Goal: Check status: Check status

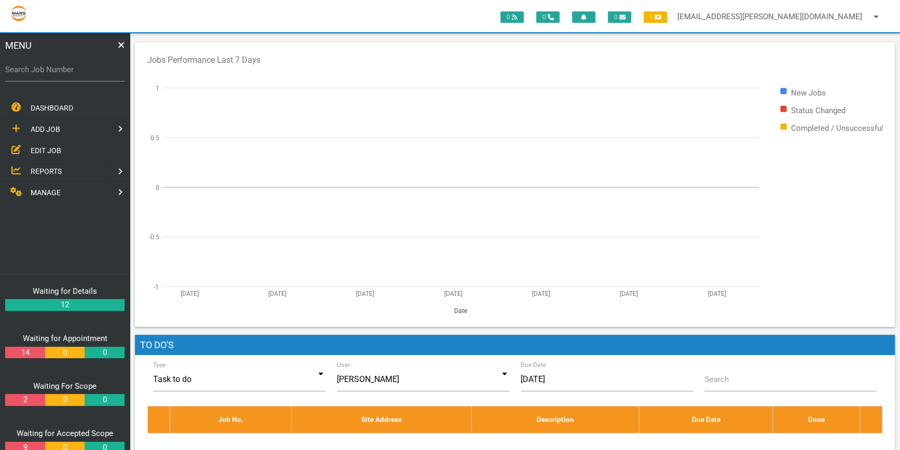
click at [34, 68] on label "Search Job Number" at bounding box center [64, 70] width 119 height 12
click at [34, 68] on input "Search Job Number" at bounding box center [64, 70] width 119 height 24
type input "1794"
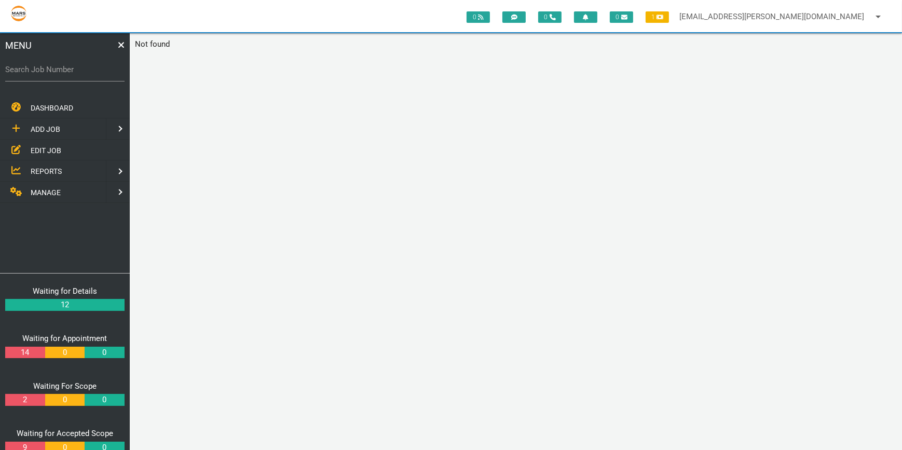
click at [10, 71] on label "Search Job Number" at bounding box center [64, 70] width 119 height 12
click at [10, 71] on input "Search Job Number" at bounding box center [64, 70] width 119 height 24
type input "1749"
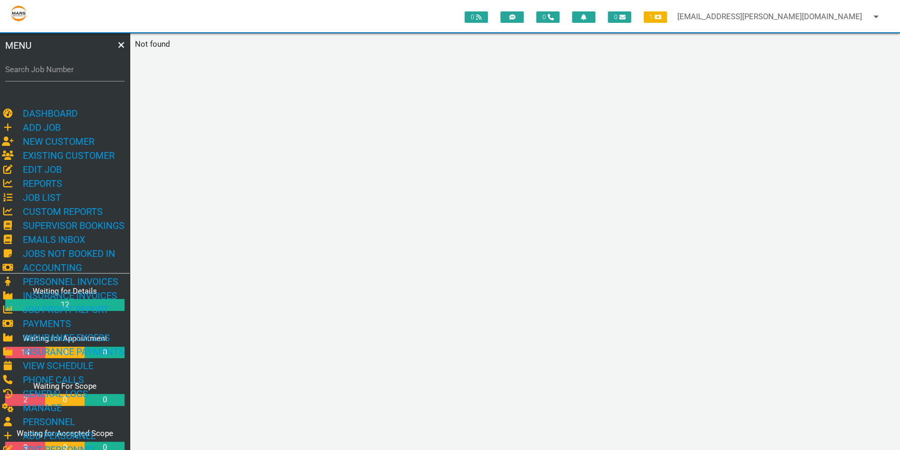
click at [118, 45] on icon at bounding box center [121, 44] width 7 height 9
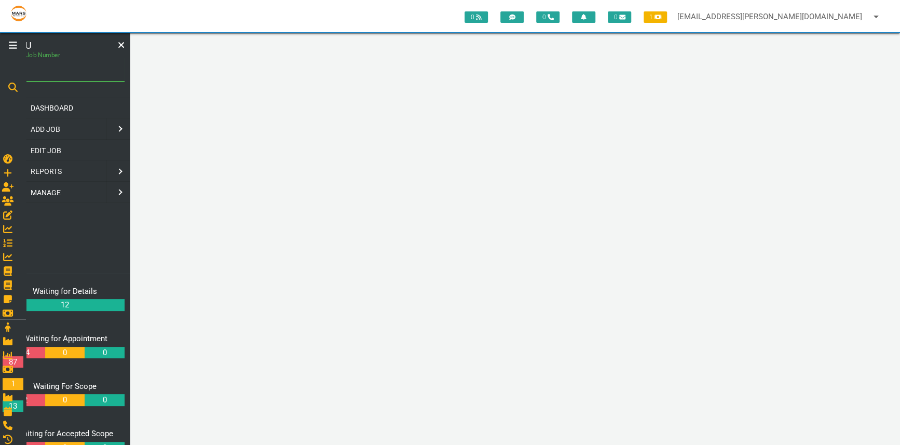
click at [50, 73] on input "1749" at bounding box center [64, 70] width 119 height 24
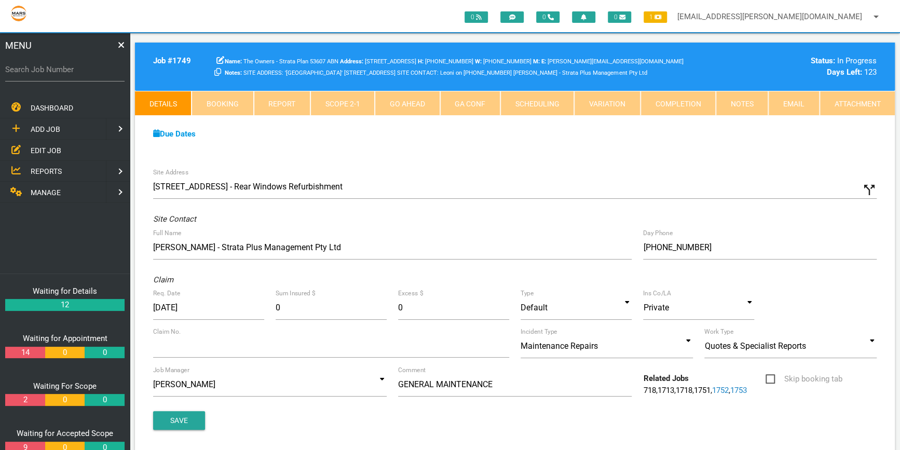
click at [18, 74] on label "Search Job Number" at bounding box center [64, 70] width 119 height 12
click at [18, 74] on input "Search Job Number" at bounding box center [64, 70] width 119 height 24
type input "1794"
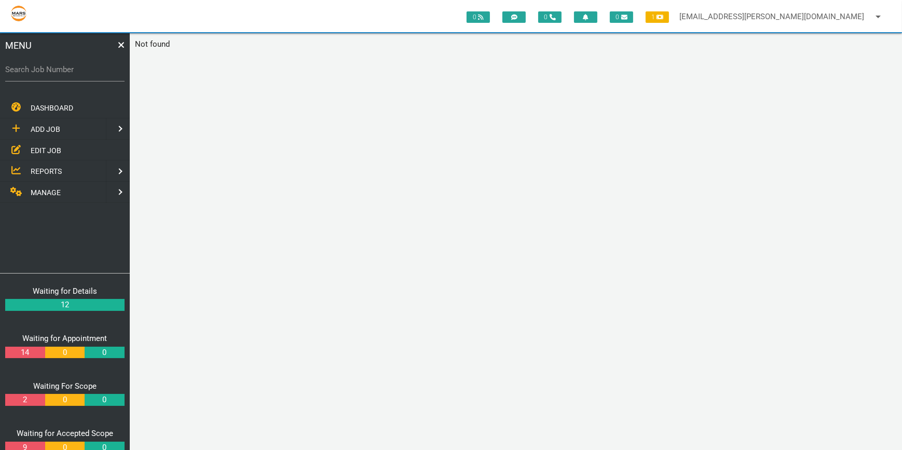
click at [26, 73] on label "Search Job Number" at bounding box center [64, 70] width 119 height 12
click at [26, 73] on input "Search Job Number" at bounding box center [64, 70] width 119 height 24
type input "1746"
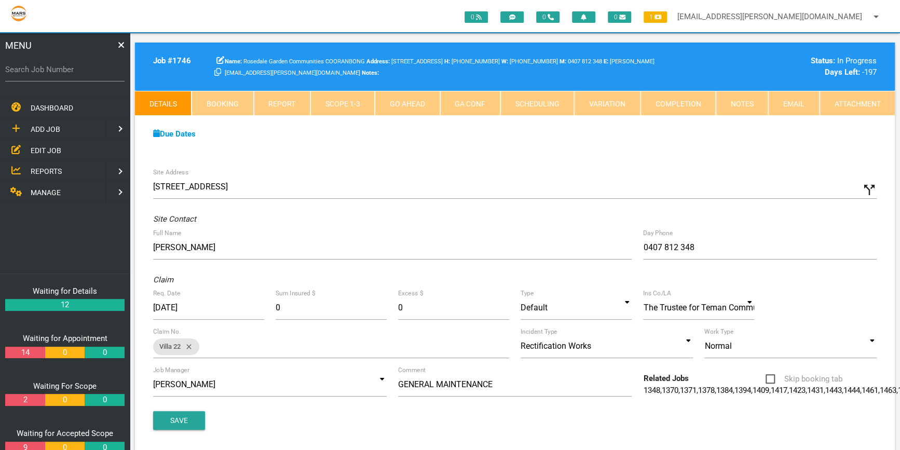
click at [31, 70] on label "Search Job Number" at bounding box center [64, 70] width 119 height 12
click at [31, 70] on input "Search Job Number" at bounding box center [64, 70] width 119 height 24
type input "1795"
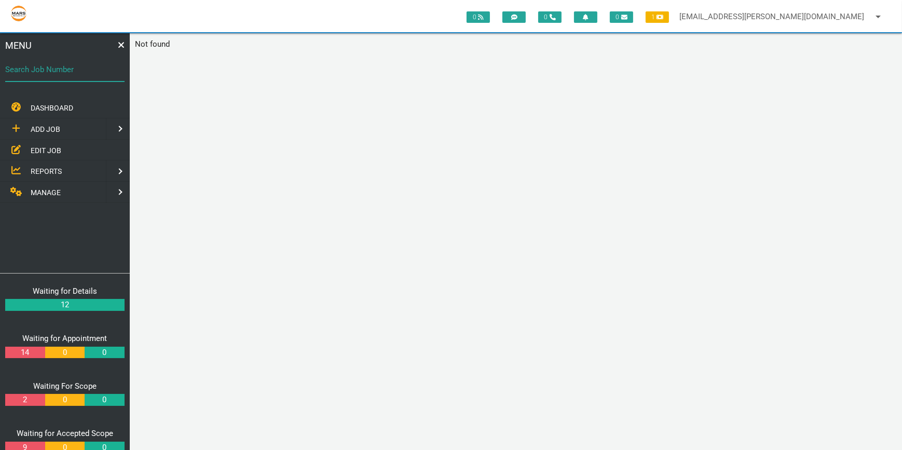
click at [48, 77] on input "Search Job Number" at bounding box center [64, 70] width 119 height 24
type input "1759"
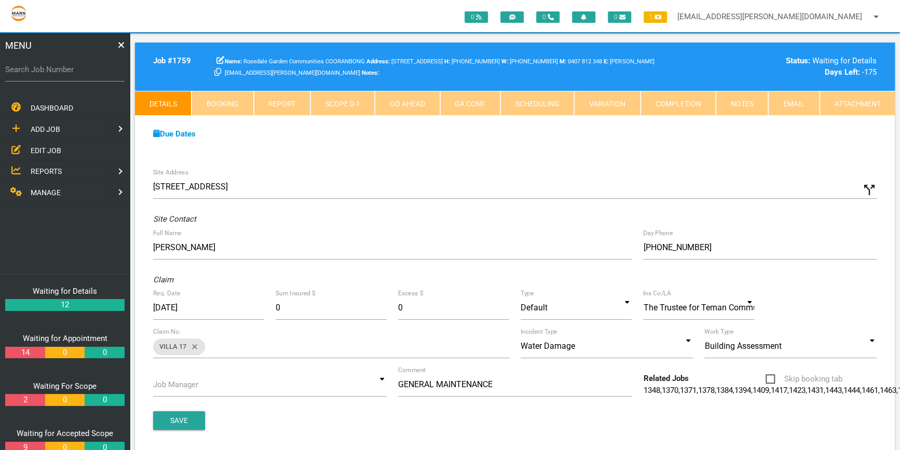
click at [351, 99] on link "Scope 0 - 1" at bounding box center [342, 103] width 64 height 25
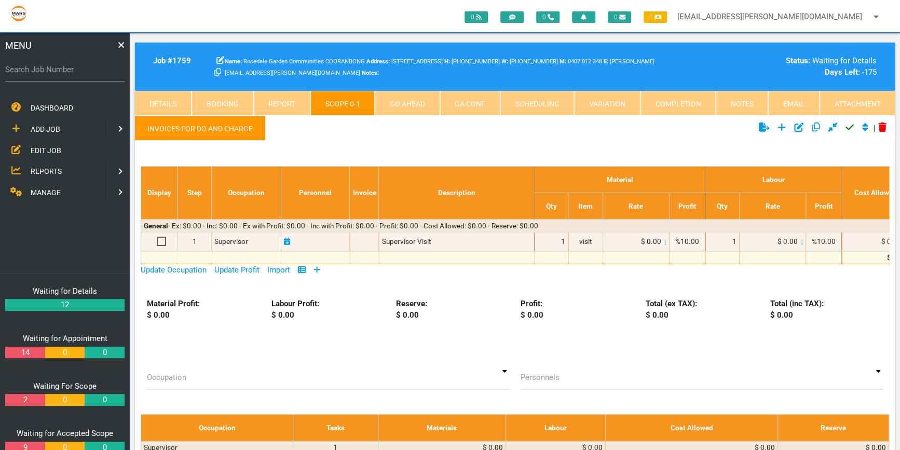
click at [411, 101] on link "Go Ahead" at bounding box center [407, 103] width 65 height 25
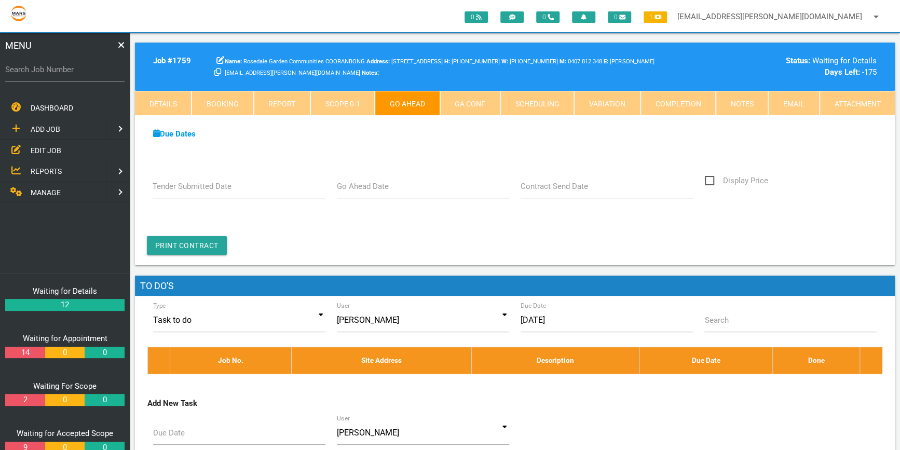
click at [336, 100] on link "Scope 0 - 1" at bounding box center [342, 103] width 64 height 25
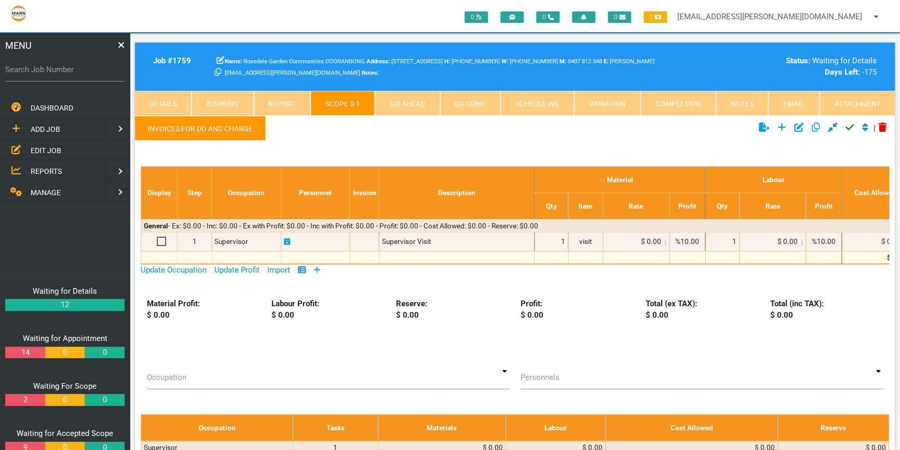
click at [213, 125] on link "invoices for Do and Charge" at bounding box center [200, 128] width 131 height 25
click at [213, 124] on link "invoices for Do and Charge" at bounding box center [200, 128] width 131 height 25
click at [320, 136] on ul "invoices for Do and Charge" at bounding box center [388, 130] width 506 height 29
click at [745, 100] on link "Notes" at bounding box center [741, 103] width 52 height 25
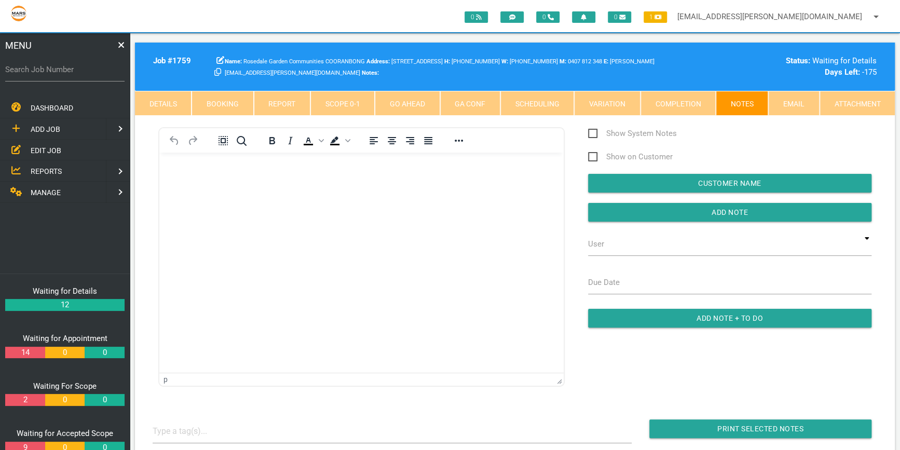
click at [594, 135] on span "Show System Notes" at bounding box center [632, 133] width 89 height 13
click at [594, 134] on input "Show System Notes" at bounding box center [591, 130] width 7 height 7
click at [43, 72] on label "Search Job Number" at bounding box center [64, 70] width 119 height 12
click at [43, 72] on input "Search Job Number" at bounding box center [64, 70] width 119 height 24
click at [17, 67] on label "Search Job Number" at bounding box center [64, 70] width 119 height 12
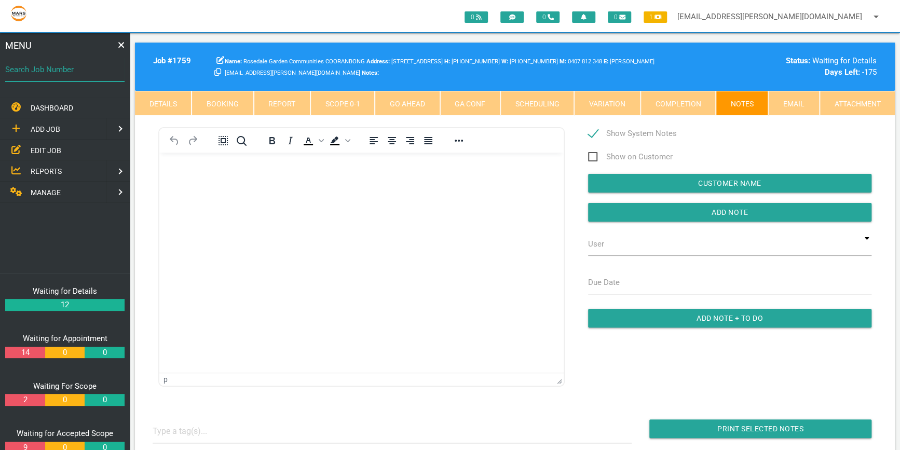
click at [17, 67] on input "Search Job Number" at bounding box center [64, 70] width 119 height 24
type input "1775"
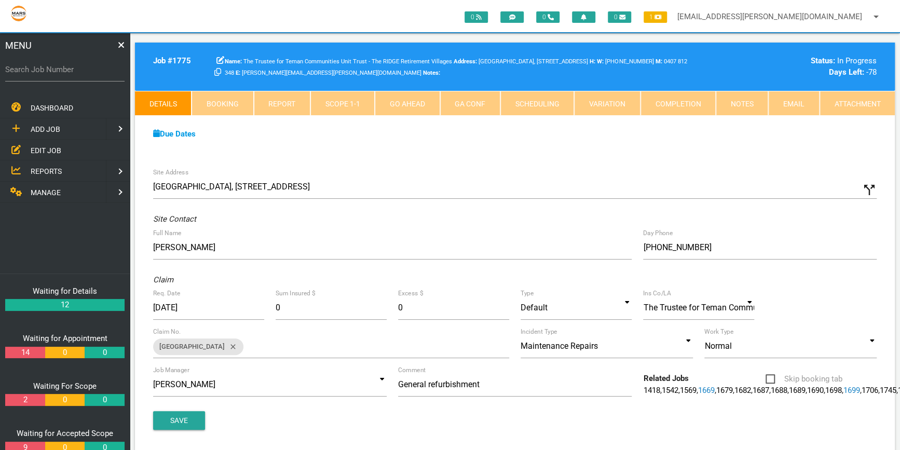
click at [856, 103] on link "Attachment" at bounding box center [856, 103] width 75 height 25
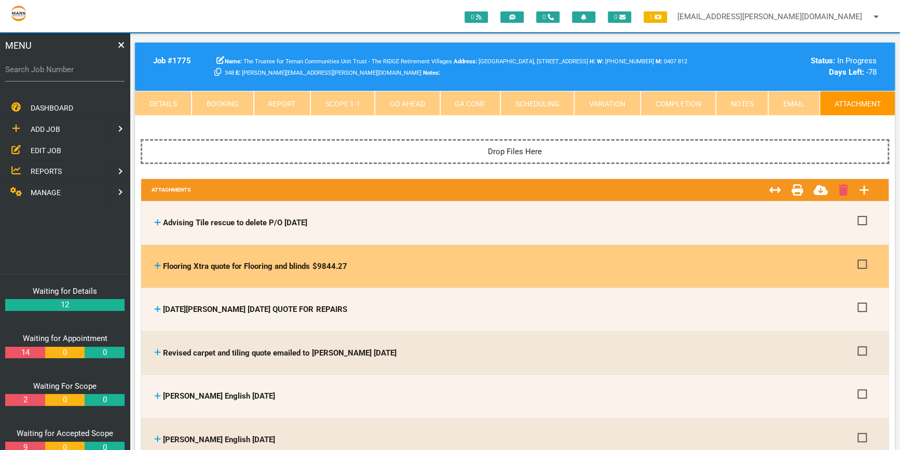
scroll to position [47, 0]
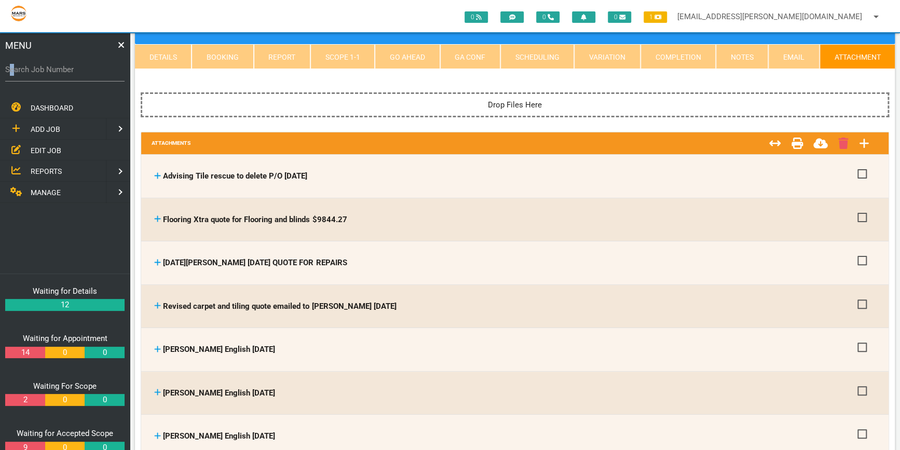
click at [11, 64] on label "Search Job Number" at bounding box center [64, 70] width 119 height 12
click at [15, 67] on label "Search Job Number" at bounding box center [64, 70] width 119 height 12
click at [15, 67] on input "Search Job Number" at bounding box center [64, 70] width 119 height 24
type input "1781"
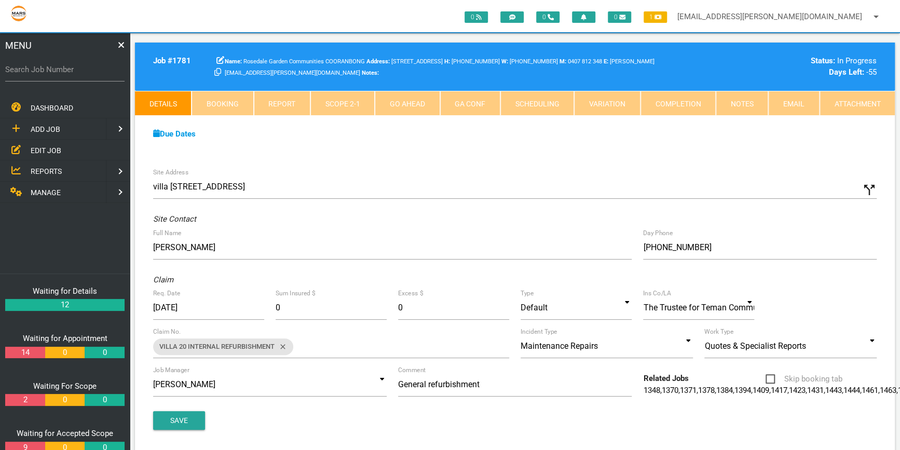
click at [345, 98] on link "Scope 2 - 1" at bounding box center [342, 103] width 64 height 25
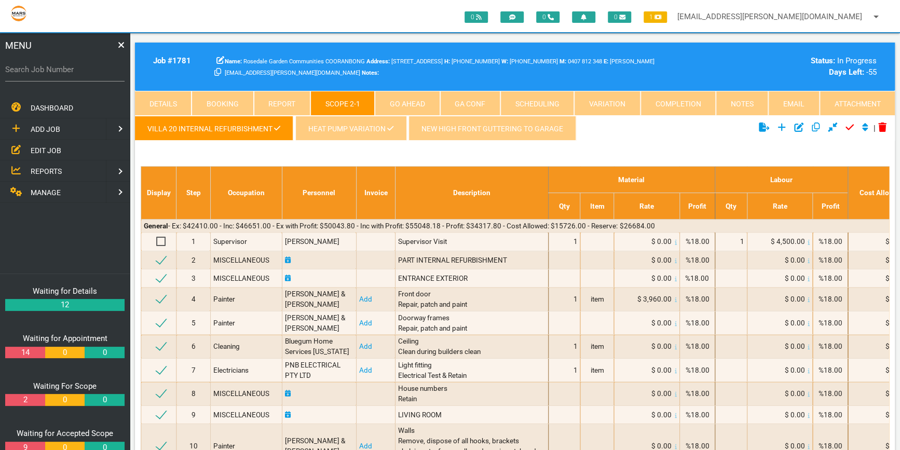
click at [859, 102] on link "Attachment" at bounding box center [856, 103] width 75 height 25
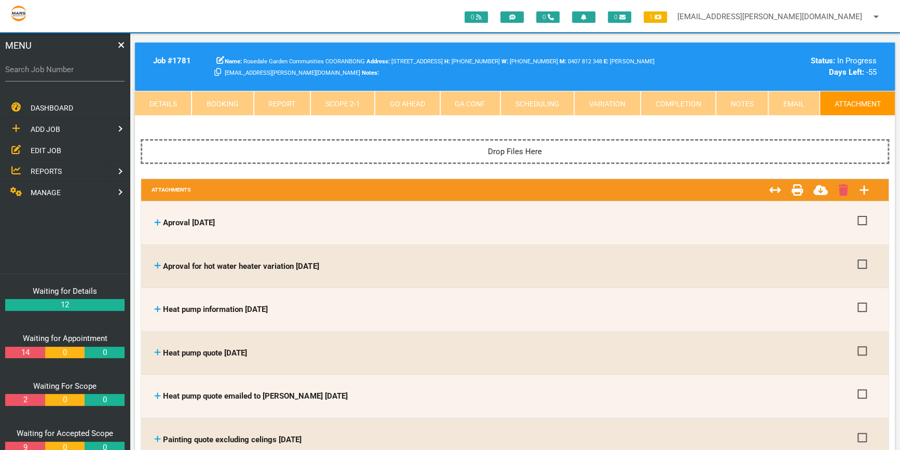
click at [347, 98] on link "Scope 2 - 1" at bounding box center [342, 103] width 64 height 25
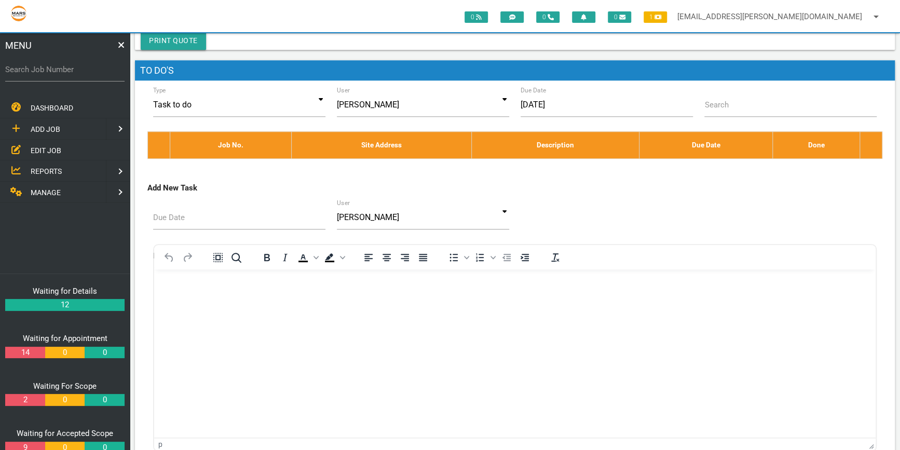
scroll to position [5652, 0]
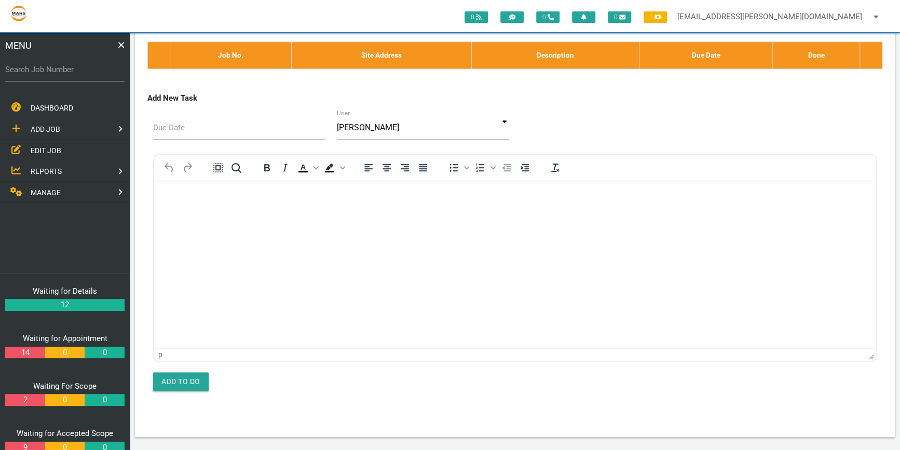
click at [13, 64] on label "Search Job Number" at bounding box center [64, 70] width 119 height 12
click at [13, 63] on input "Search Job Number" at bounding box center [64, 70] width 119 height 24
type input "1782"
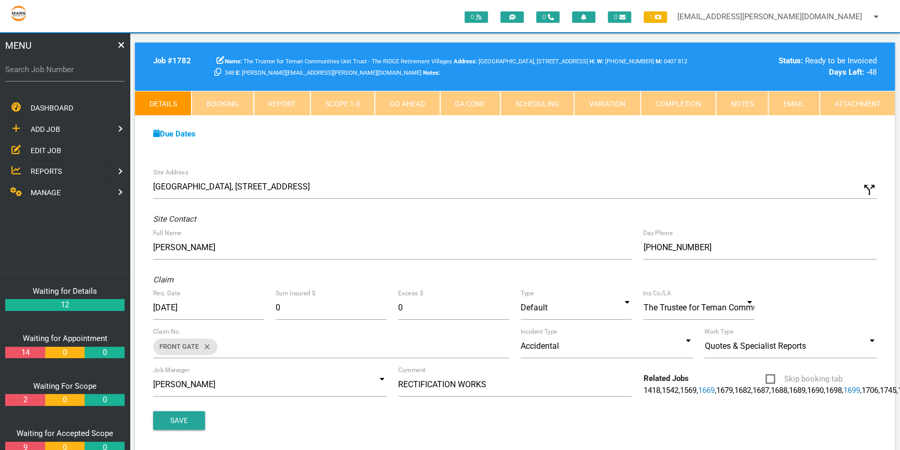
click at [21, 75] on label "Search Job Number" at bounding box center [64, 70] width 119 height 12
click at [21, 75] on input "Search Job Number" at bounding box center [64, 70] width 119 height 24
type input "1743"
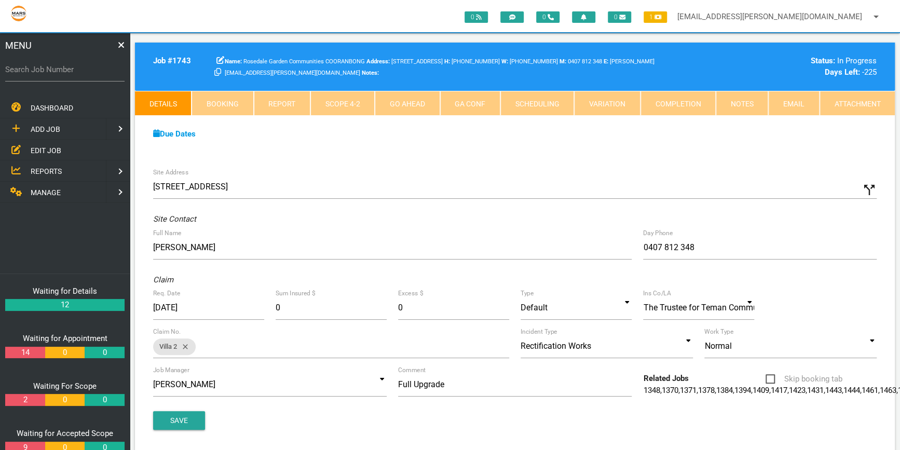
click at [864, 100] on link "Attachment" at bounding box center [856, 103] width 75 height 25
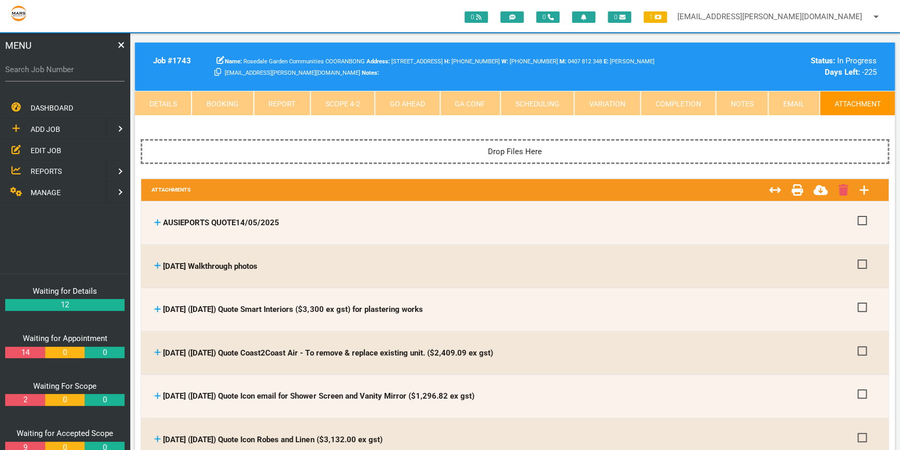
click at [340, 96] on link "Scope 4 - 2" at bounding box center [342, 103] width 64 height 25
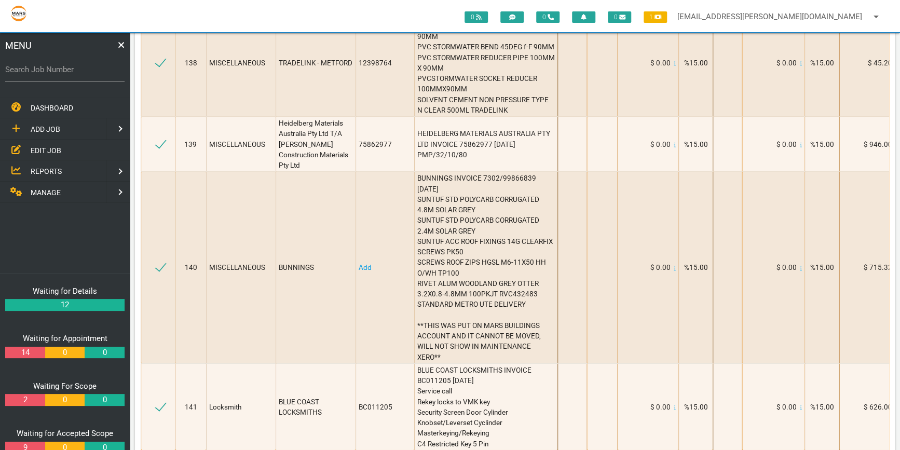
scroll to position [11868, 0]
